Goal: Communication & Community: Answer question/provide support

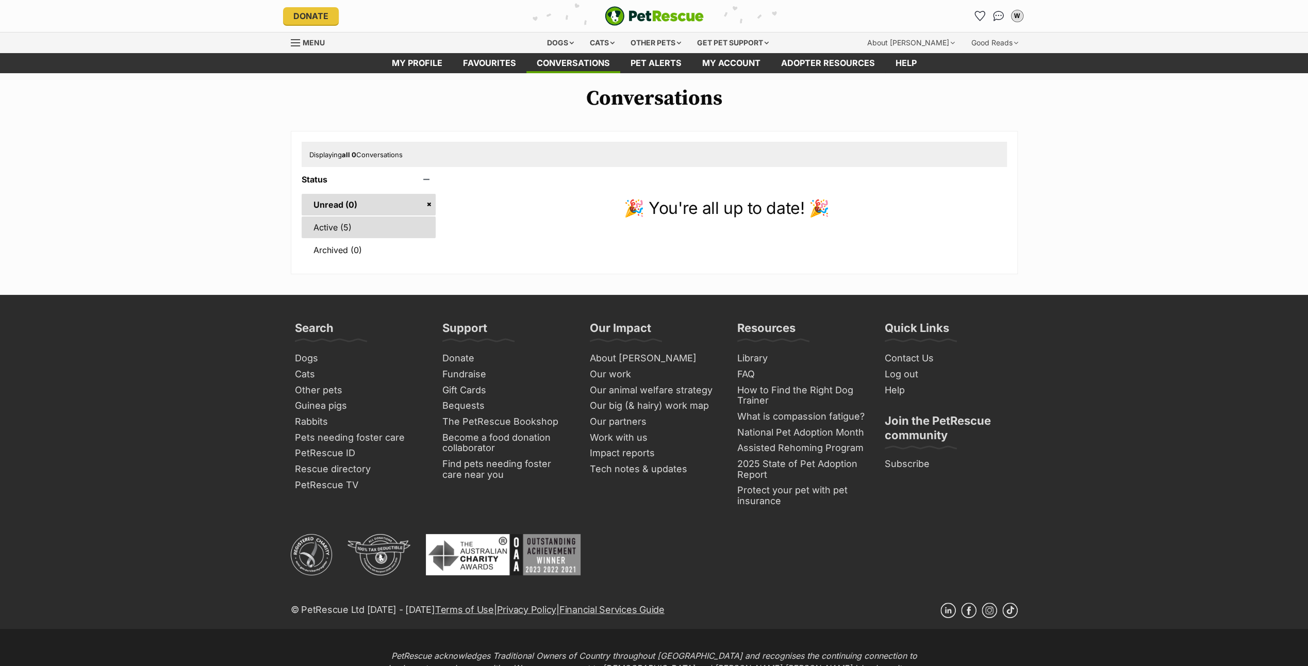
click at [400, 222] on link "Active (5)" at bounding box center [369, 228] width 135 height 22
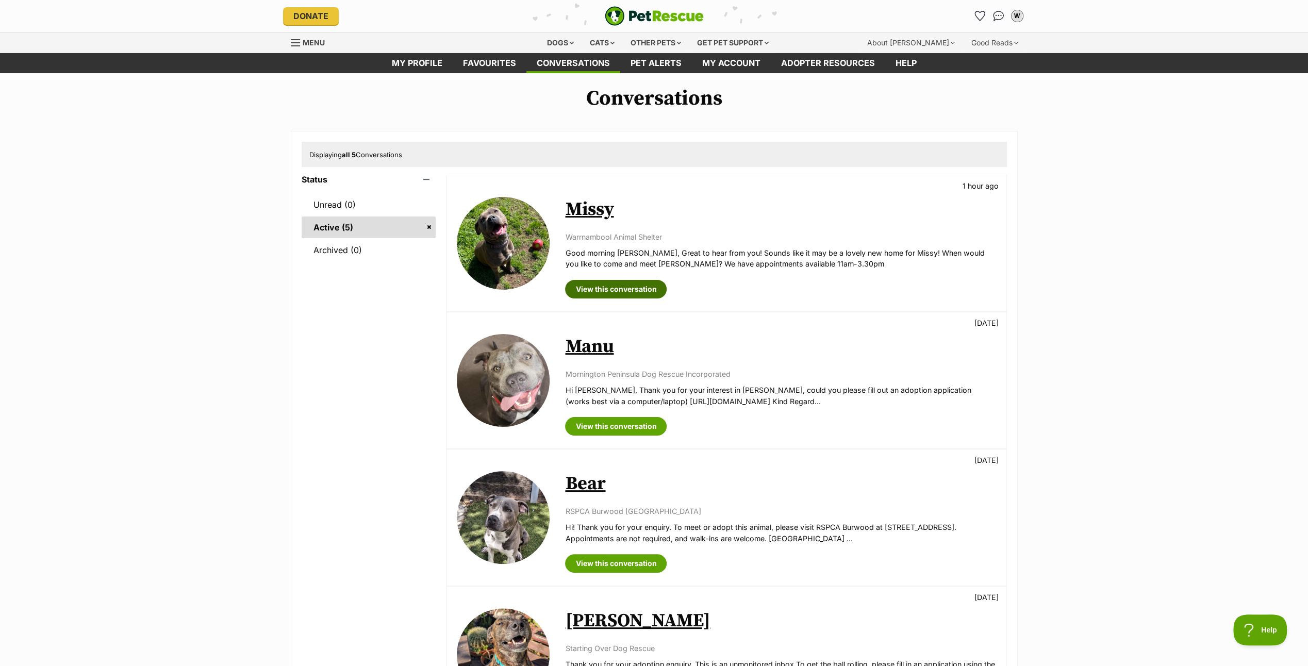
click at [594, 288] on link "View this conversation" at bounding box center [616, 289] width 102 height 19
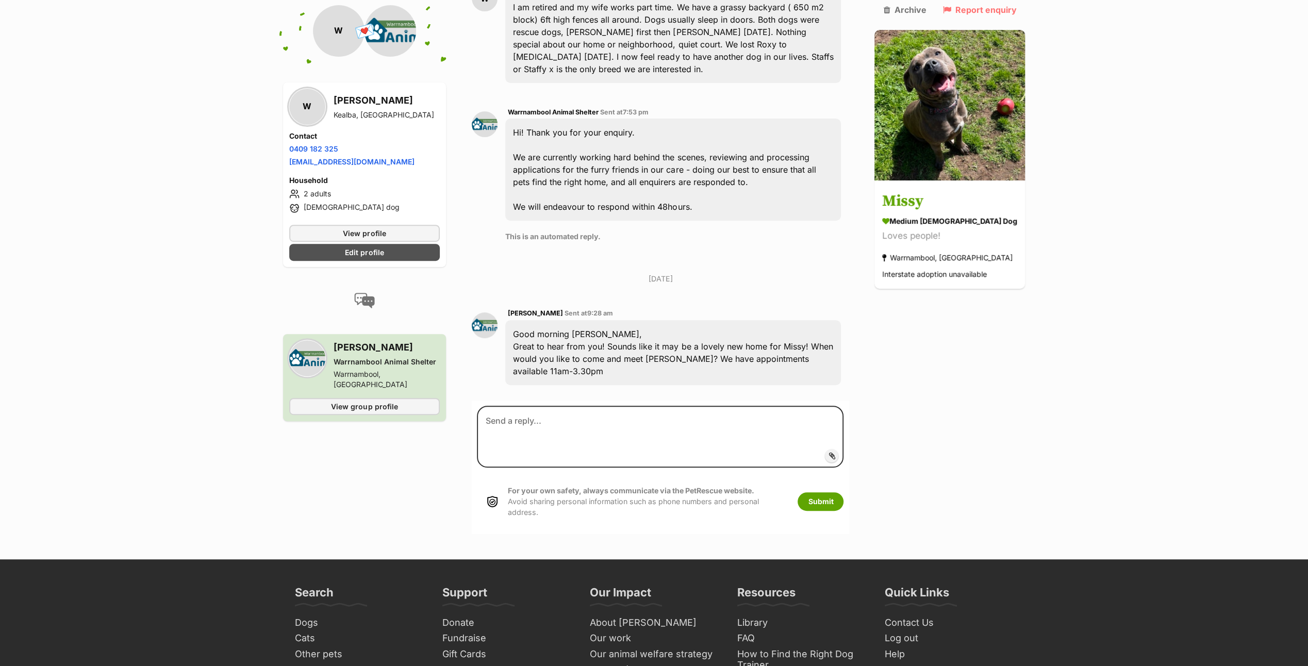
scroll to position [292, 0]
click at [490, 410] on textarea at bounding box center [660, 436] width 367 height 62
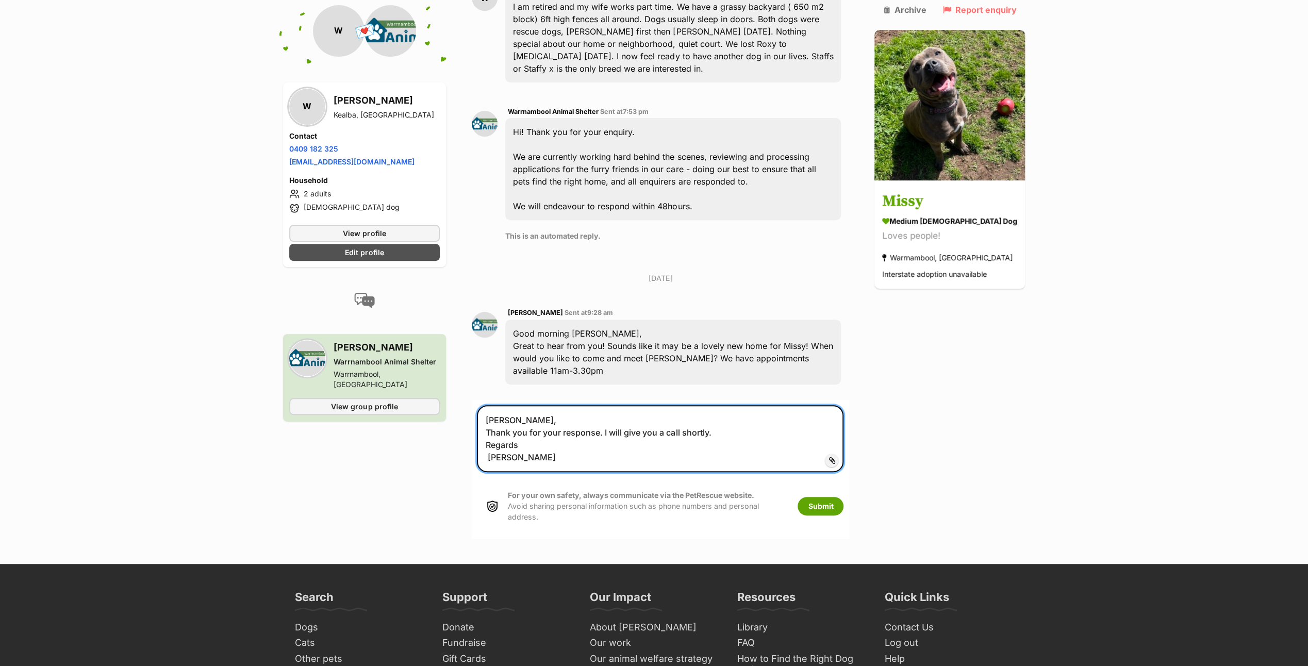
click at [489, 444] on textarea "[PERSON_NAME], Thank you for your response. I will give you a call shortly. Reg…" at bounding box center [660, 438] width 367 height 67
type textarea "[PERSON_NAME], Thank you for your response. I will give you a call shortly. Reg…"
click at [842, 497] on button "Submit" at bounding box center [821, 506] width 46 height 19
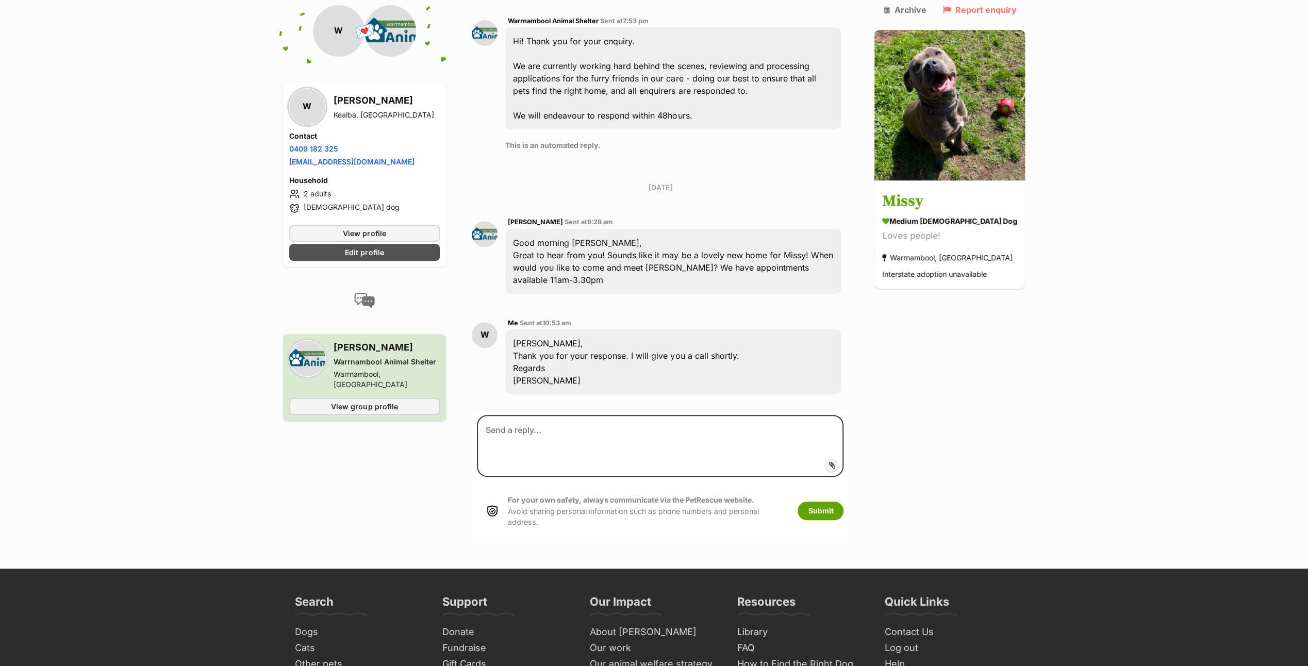
scroll to position [393, 0]
